Goal: Task Accomplishment & Management: Use online tool/utility

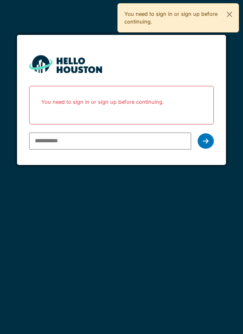
click at [170, 144] on input "email" at bounding box center [110, 141] width 163 height 17
type input "**********"
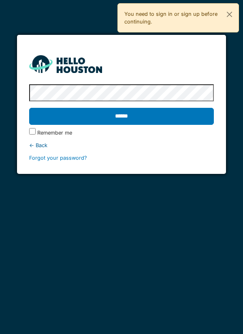
click at [188, 111] on input "******" at bounding box center [121, 116] width 185 height 17
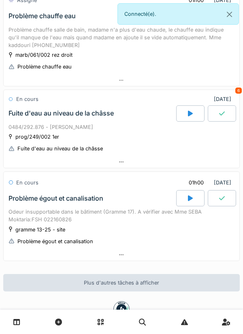
scroll to position [260, 0]
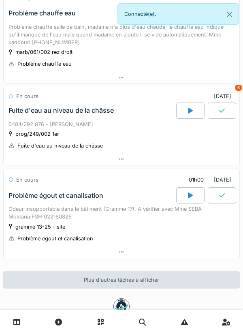
click at [185, 201] on div at bounding box center [190, 195] width 28 height 16
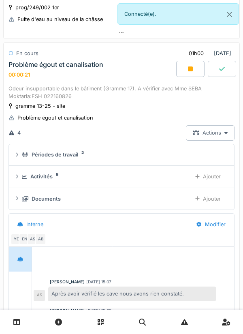
scroll to position [388, 0]
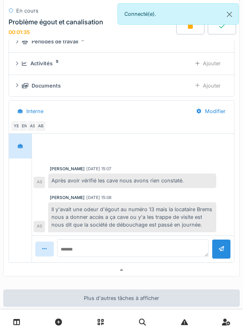
click at [167, 266] on div at bounding box center [122, 270] width 236 height 12
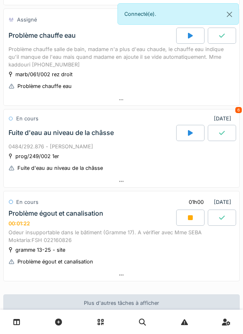
scroll to position [236, 0]
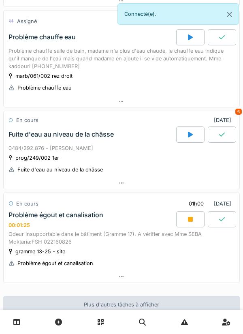
click at [203, 181] on div at bounding box center [122, 183] width 236 height 12
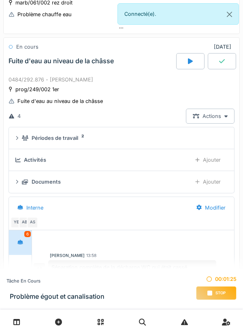
scroll to position [314, 0]
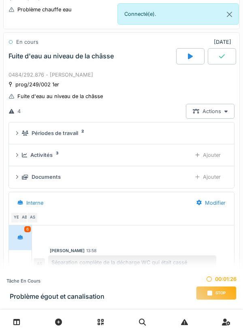
click at [150, 157] on div "Activités 3" at bounding box center [103, 155] width 163 height 8
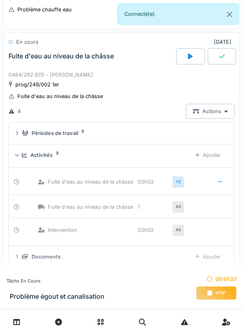
click at [160, 152] on div "Activités 3" at bounding box center [103, 155] width 163 height 8
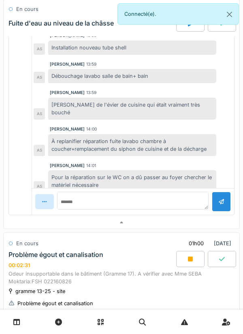
click at [129, 227] on div at bounding box center [122, 223] width 236 height 12
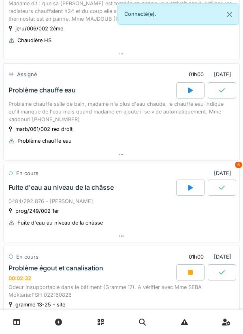
scroll to position [163, 0]
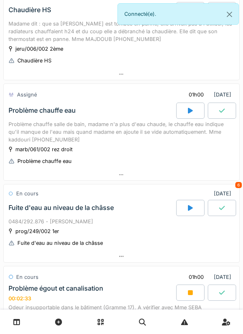
click at [120, 174] on icon at bounding box center [121, 174] width 4 height 5
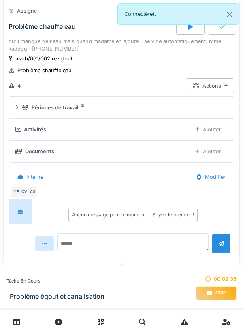
scroll to position [258, 0]
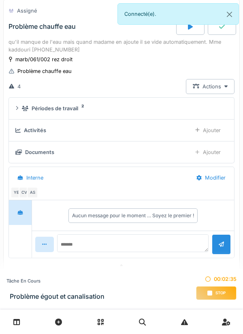
click at [131, 137] on div "Activités Ajouter" at bounding box center [121, 130] width 212 height 15
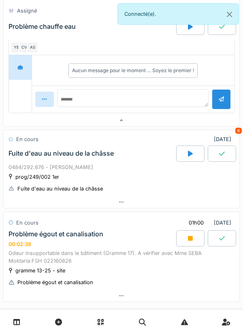
click at [130, 120] on div at bounding box center [122, 121] width 236 height 12
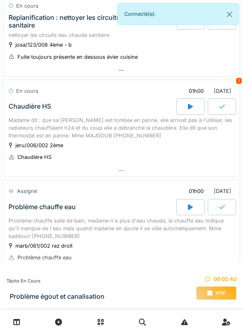
click at [115, 168] on div at bounding box center [122, 171] width 236 height 12
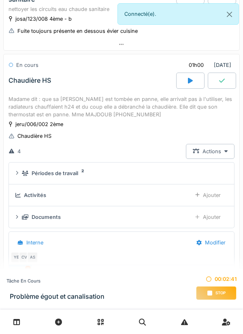
scroll to position [113, 0]
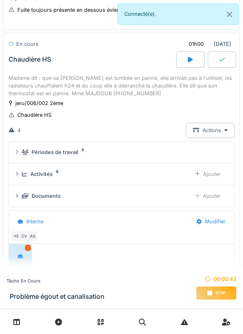
click at [137, 151] on div "Périodes de travail 2" at bounding box center [123, 152] width 203 height 8
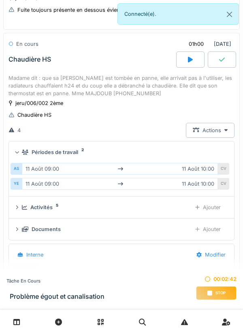
click at [135, 153] on div "Périodes de travail 2" at bounding box center [123, 152] width 203 height 8
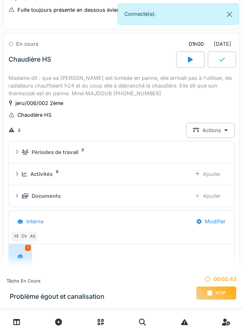
click at [130, 171] on div "Activités 5" at bounding box center [103, 174] width 163 height 8
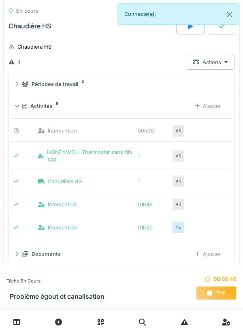
scroll to position [182, 0]
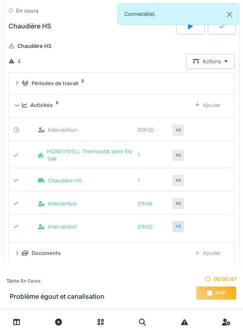
click at [203, 108] on div "Ajouter" at bounding box center [208, 105] width 39 height 15
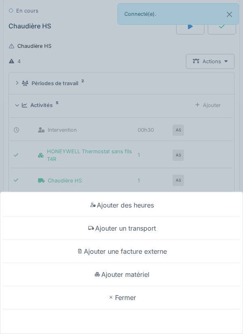
click at [152, 202] on div "Ajouter des heures" at bounding box center [121, 205] width 239 height 23
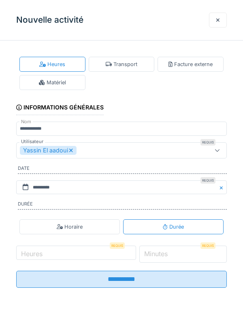
click at [187, 253] on input "*" at bounding box center [183, 254] width 88 height 17
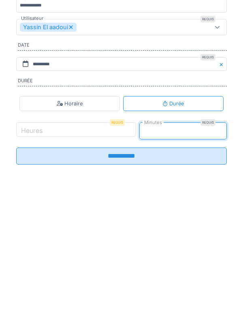
type input "**"
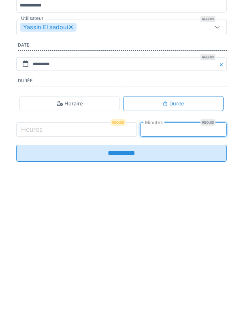
click at [187, 279] on input "**********" at bounding box center [121, 276] width 211 height 17
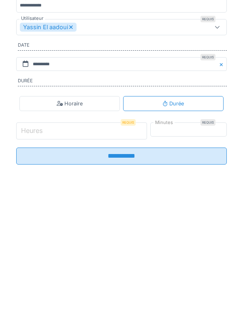
click at [131, 258] on input "Heures" at bounding box center [81, 254] width 131 height 17
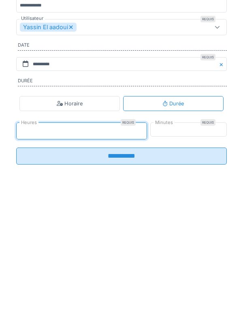
type input "**"
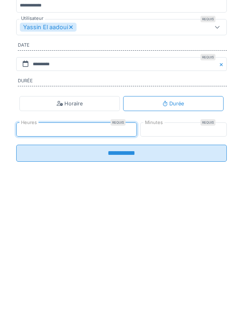
click at [171, 280] on input "**********" at bounding box center [121, 276] width 211 height 17
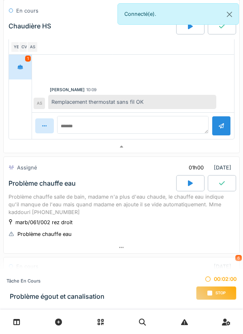
click at [176, 151] on div at bounding box center [122, 147] width 236 height 12
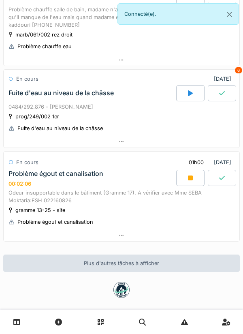
scroll to position [285, 0]
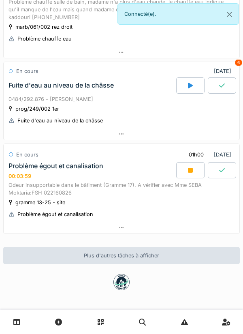
click at [196, 231] on div at bounding box center [122, 228] width 236 height 12
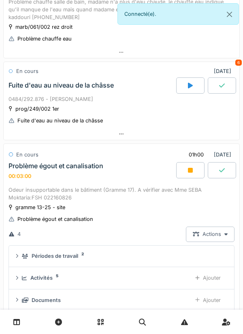
click at [196, 246] on details "Périodes de travail 2" at bounding box center [121, 257] width 225 height 22
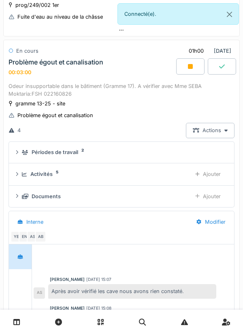
scroll to position [396, 0]
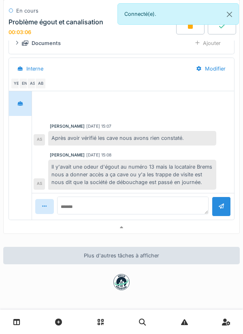
click at [182, 230] on div at bounding box center [122, 228] width 236 height 12
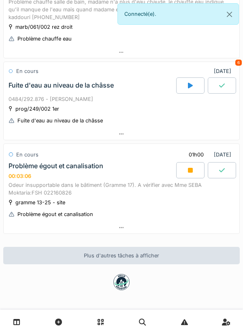
scroll to position [285, 0]
click at [188, 170] on div at bounding box center [190, 170] width 28 height 16
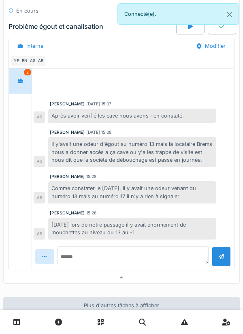
scroll to position [570, 0]
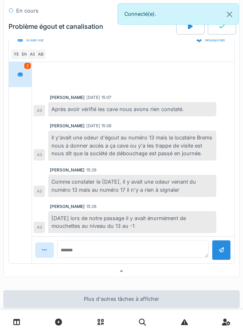
click at [180, 266] on div at bounding box center [122, 272] width 236 height 12
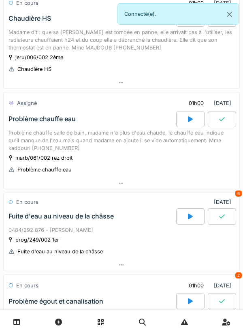
scroll to position [0, 0]
